Goal: Transaction & Acquisition: Obtain resource

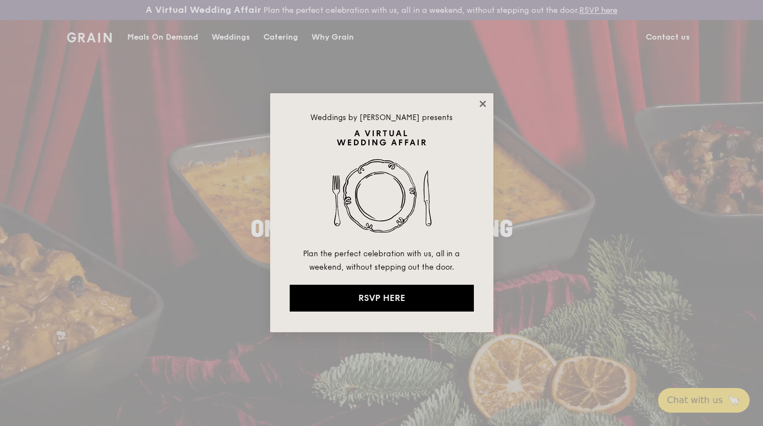
click at [484, 107] on icon at bounding box center [483, 104] width 10 height 10
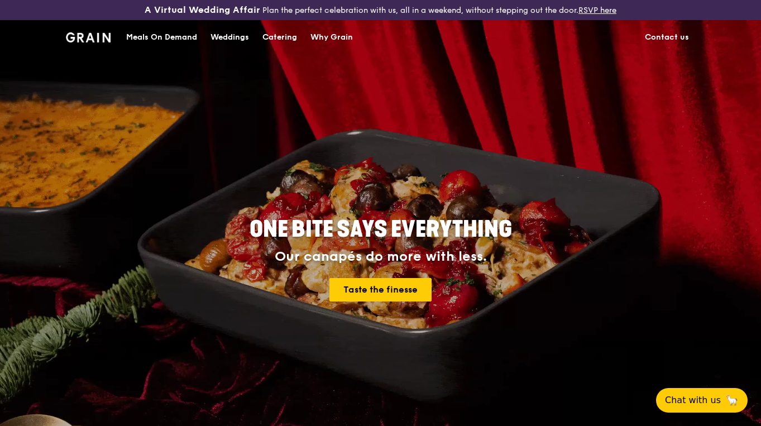
click at [273, 39] on div "Catering" at bounding box center [279, 38] width 35 height 34
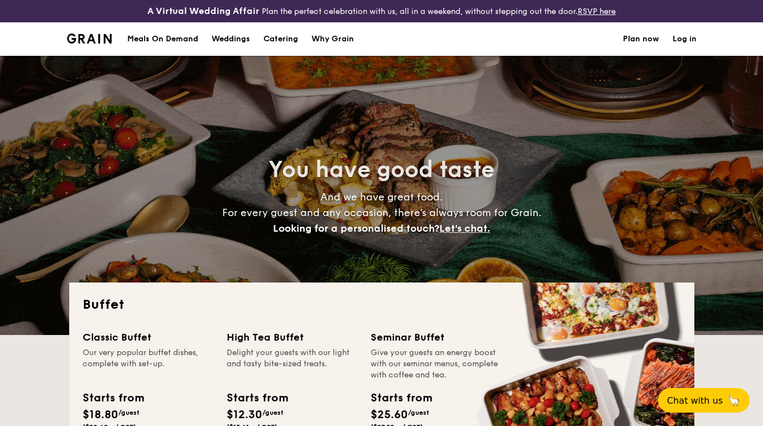
select select
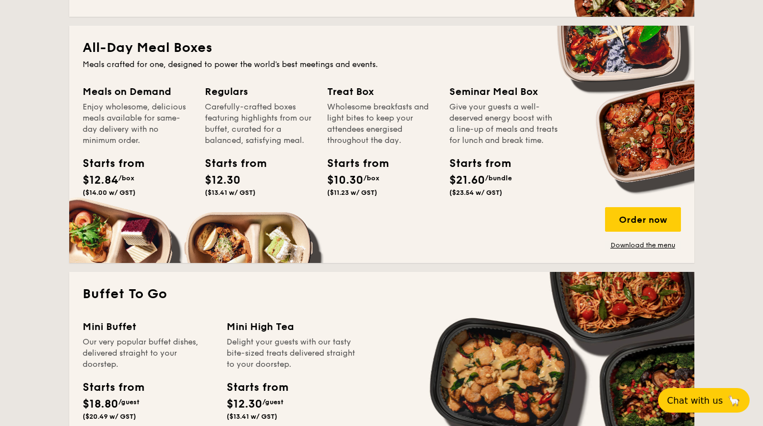
scroll to position [423, 0]
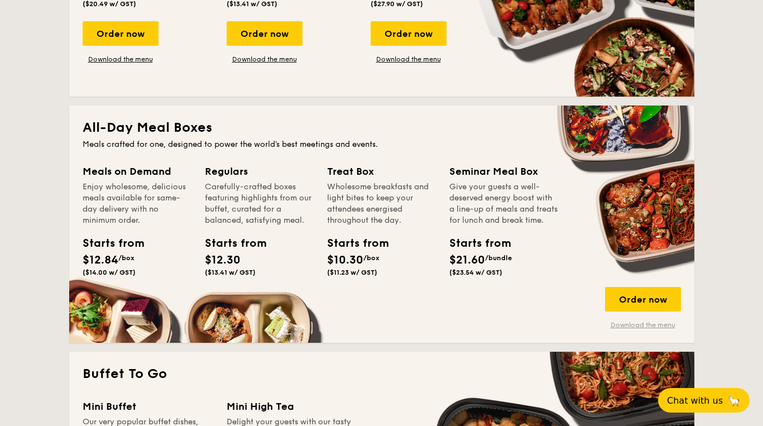
click at [641, 326] on link "Download the menu" at bounding box center [643, 325] width 76 height 9
click at [622, 326] on link "Download the menu" at bounding box center [643, 325] width 76 height 9
click at [629, 330] on div "All-Day Meal Boxes Meals crafted for one, designed to power the world's best me…" at bounding box center [381, 224] width 625 height 237
click at [633, 324] on link "Download the menu" at bounding box center [643, 325] width 76 height 9
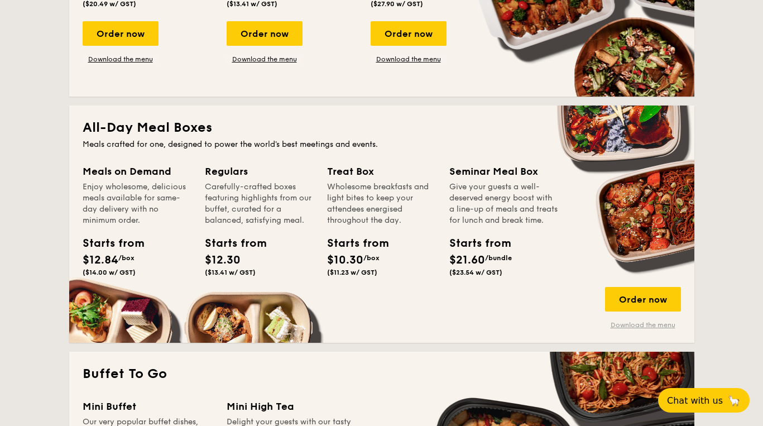
click at [633, 324] on link "Download the menu" at bounding box center [643, 325] width 76 height 9
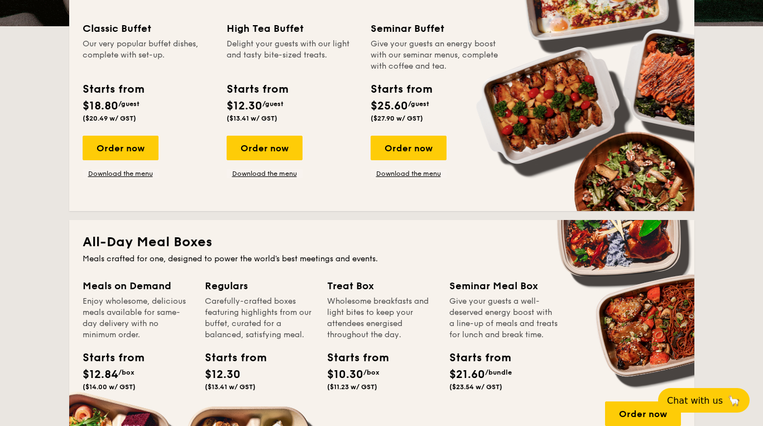
scroll to position [55, 0]
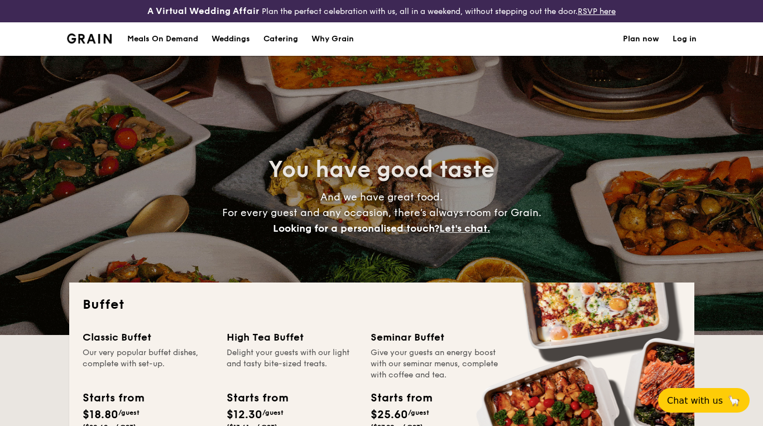
select select
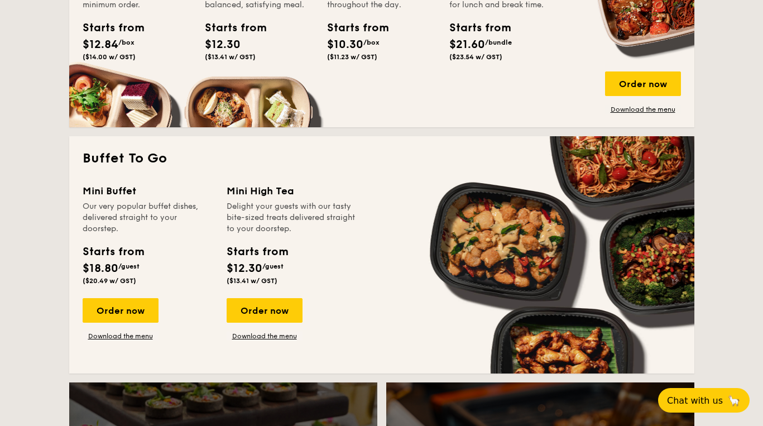
scroll to position [695, 0]
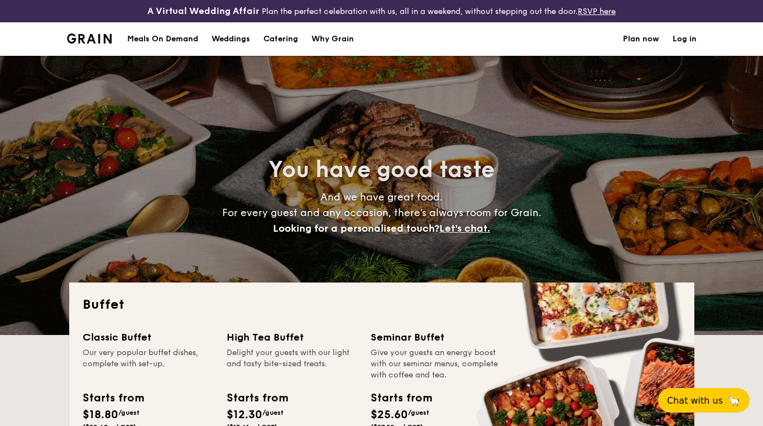
select select
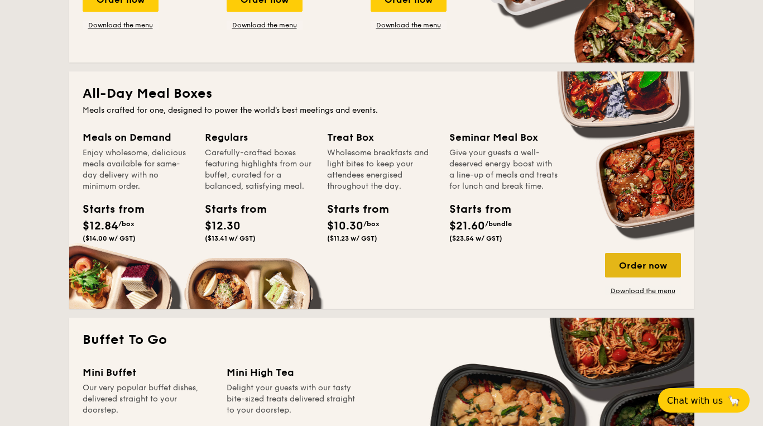
scroll to position [505, 0]
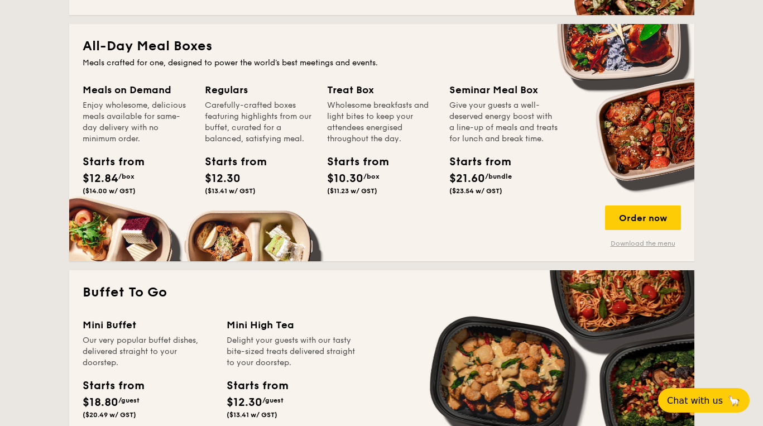
click at [647, 242] on link "Download the menu" at bounding box center [643, 243] width 76 height 9
